Goal: Navigation & Orientation: Find specific page/section

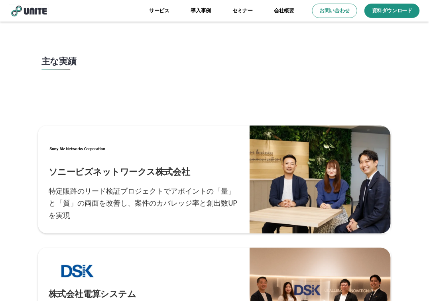
scroll to position [2105, 0]
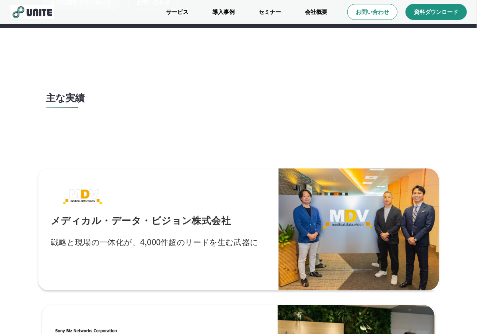
scroll to position [1948, 0]
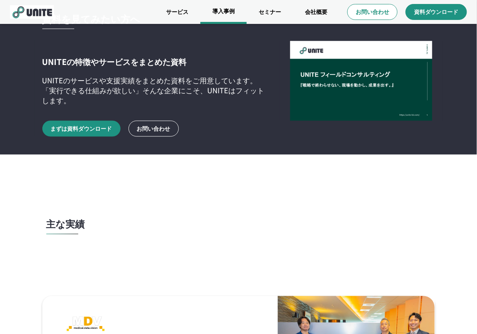
click at [209, 9] on link "導入事例" at bounding box center [223, 12] width 46 height 24
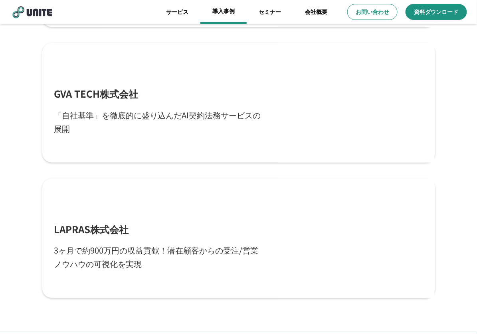
scroll to position [1046, 0]
